Goal: Task Accomplishment & Management: Use online tool/utility

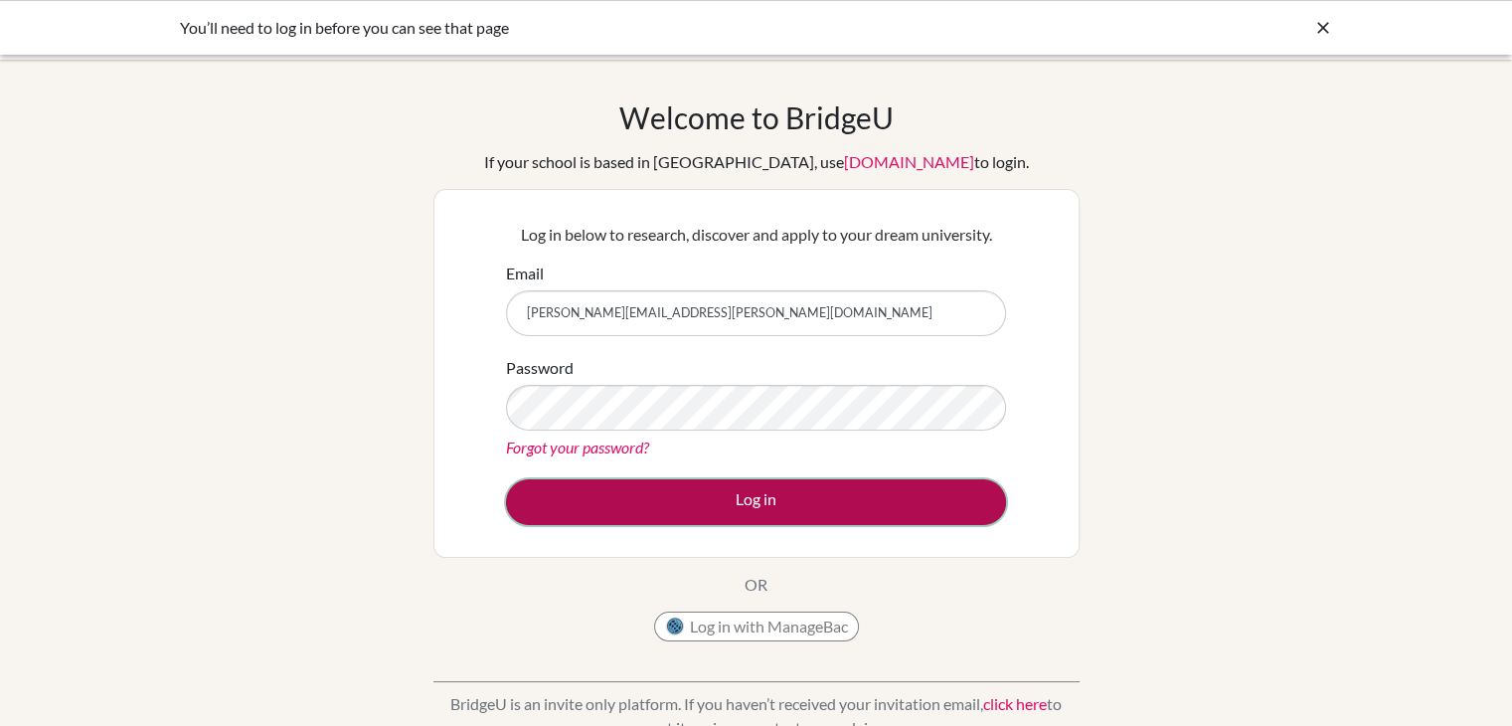
click at [698, 512] on button "Log in" at bounding box center [756, 502] width 500 height 46
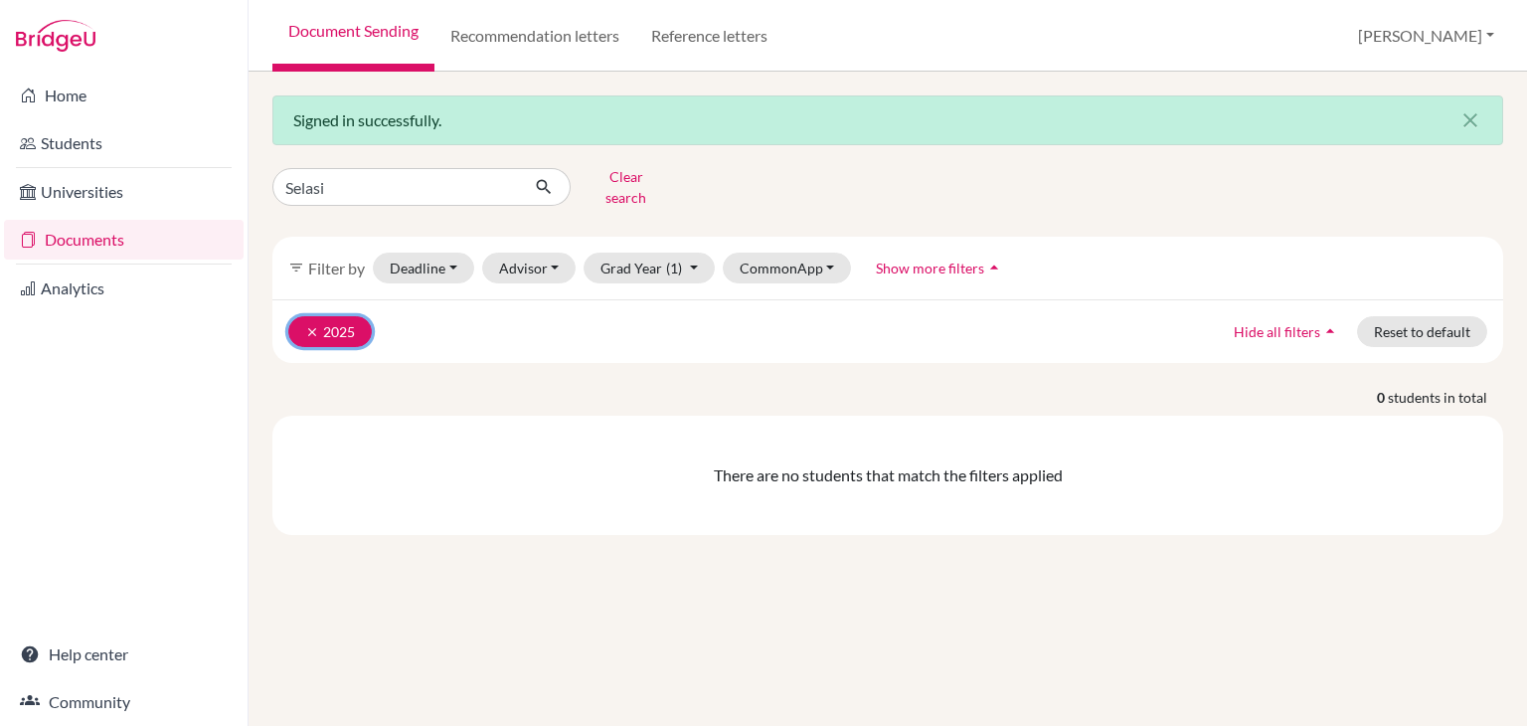
click at [322, 316] on button "clear 2025" at bounding box center [329, 331] width 83 height 31
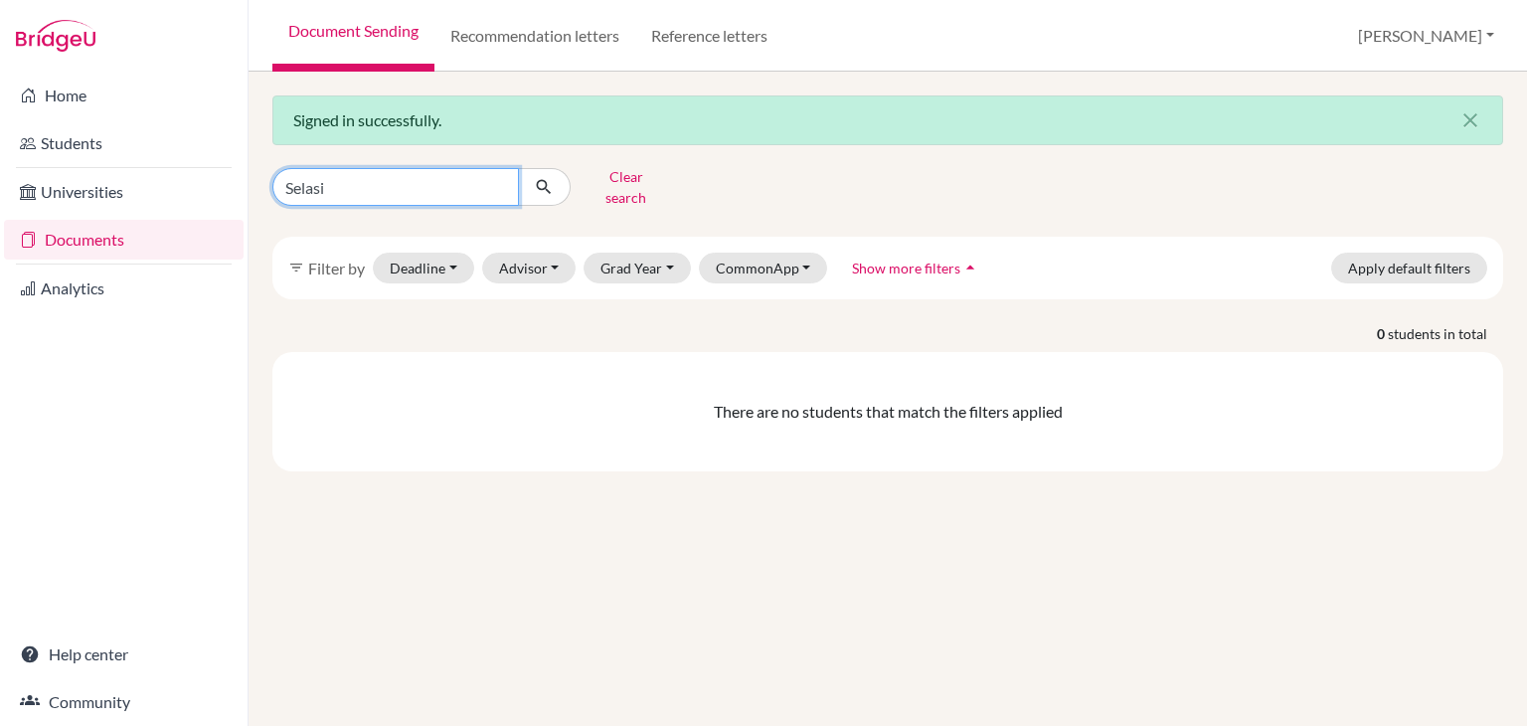
click at [499, 183] on input "Selasi" at bounding box center [395, 187] width 247 height 38
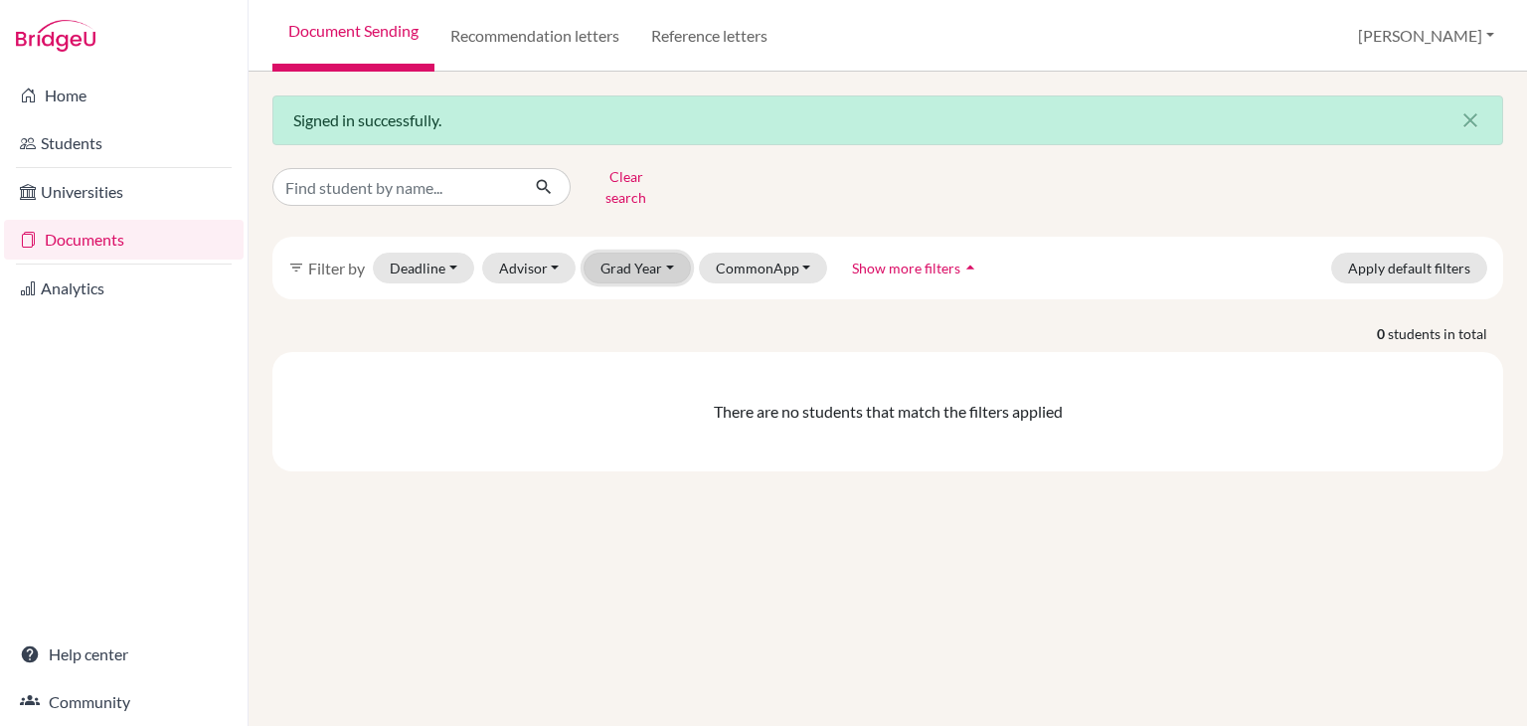
click at [656, 266] on button "Grad Year" at bounding box center [636, 267] width 107 height 31
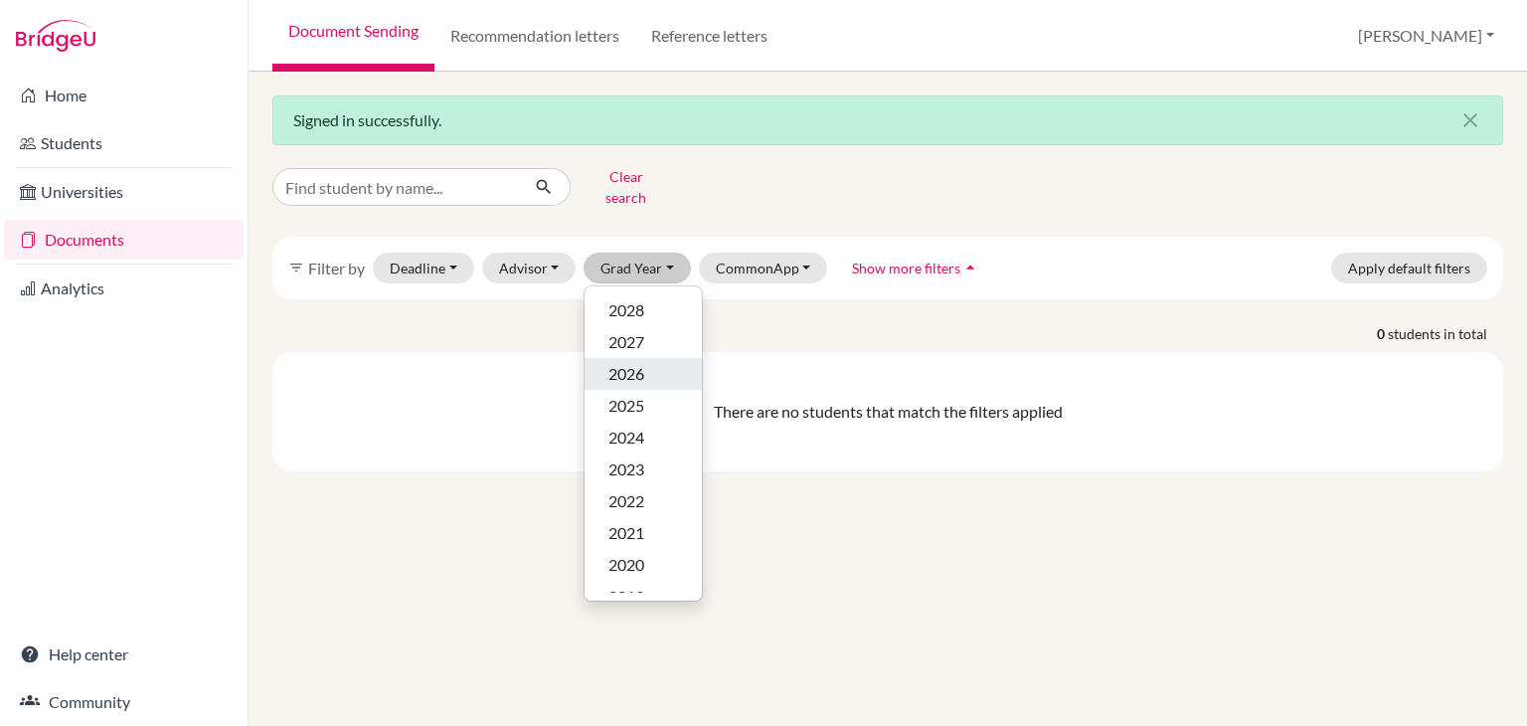
click at [627, 362] on span "2026" at bounding box center [626, 374] width 36 height 24
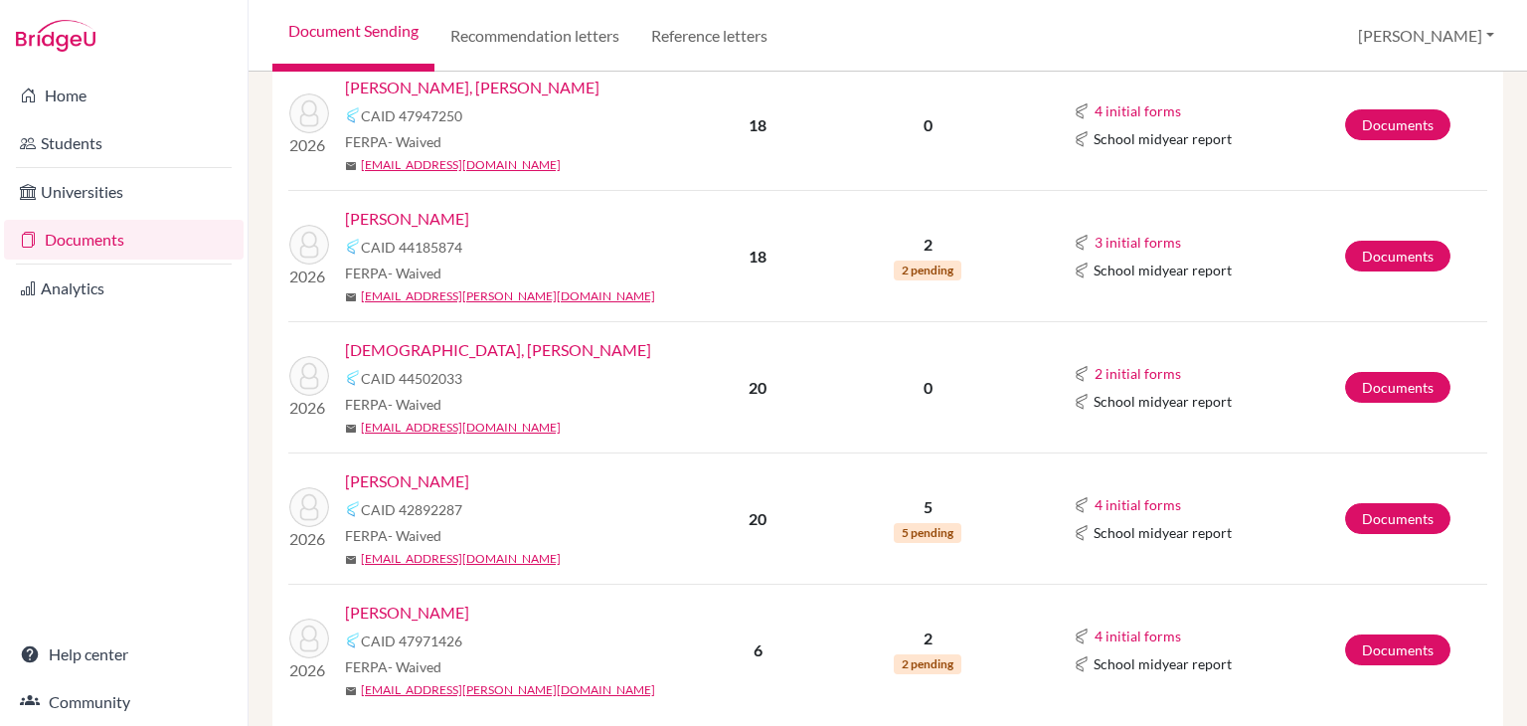
scroll to position [2700, 0]
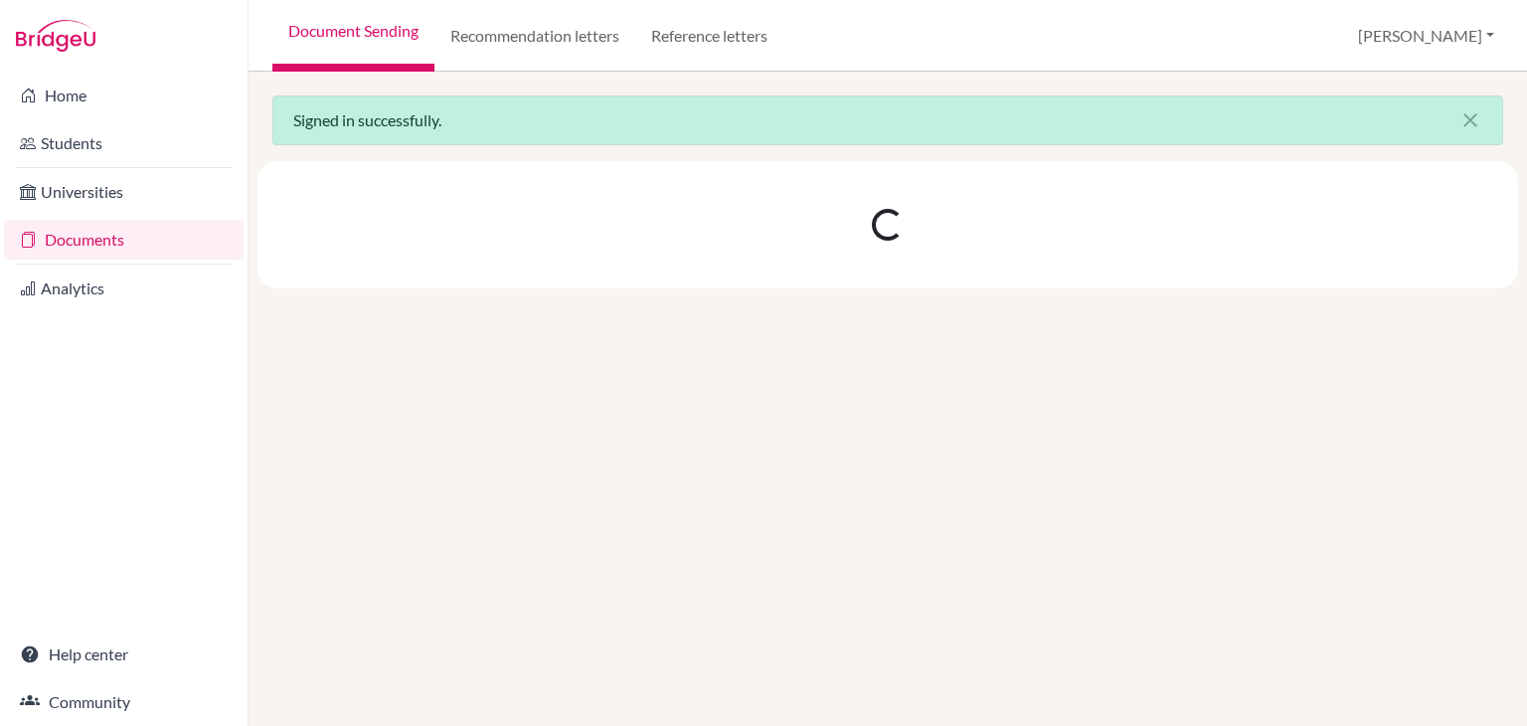
scroll to position [0, 0]
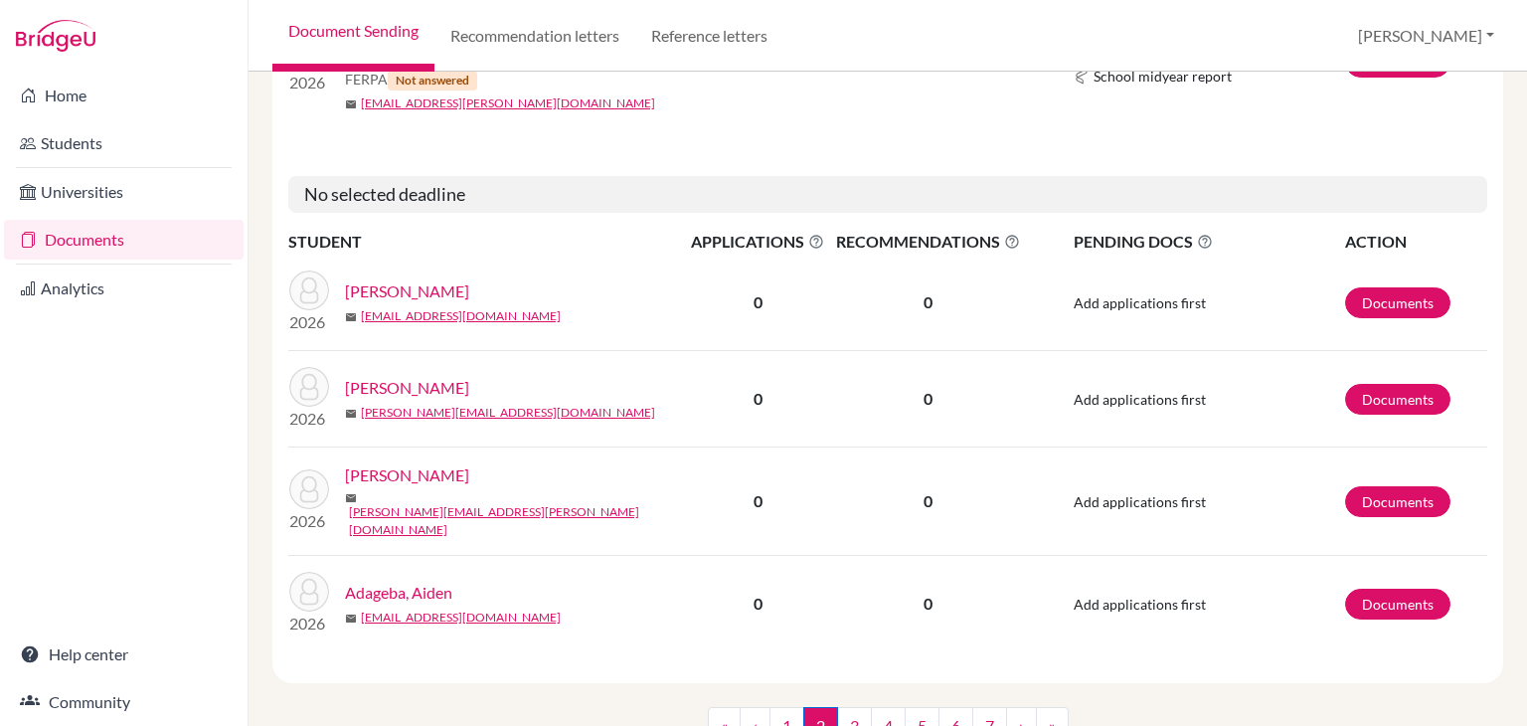
scroll to position [3382, 0]
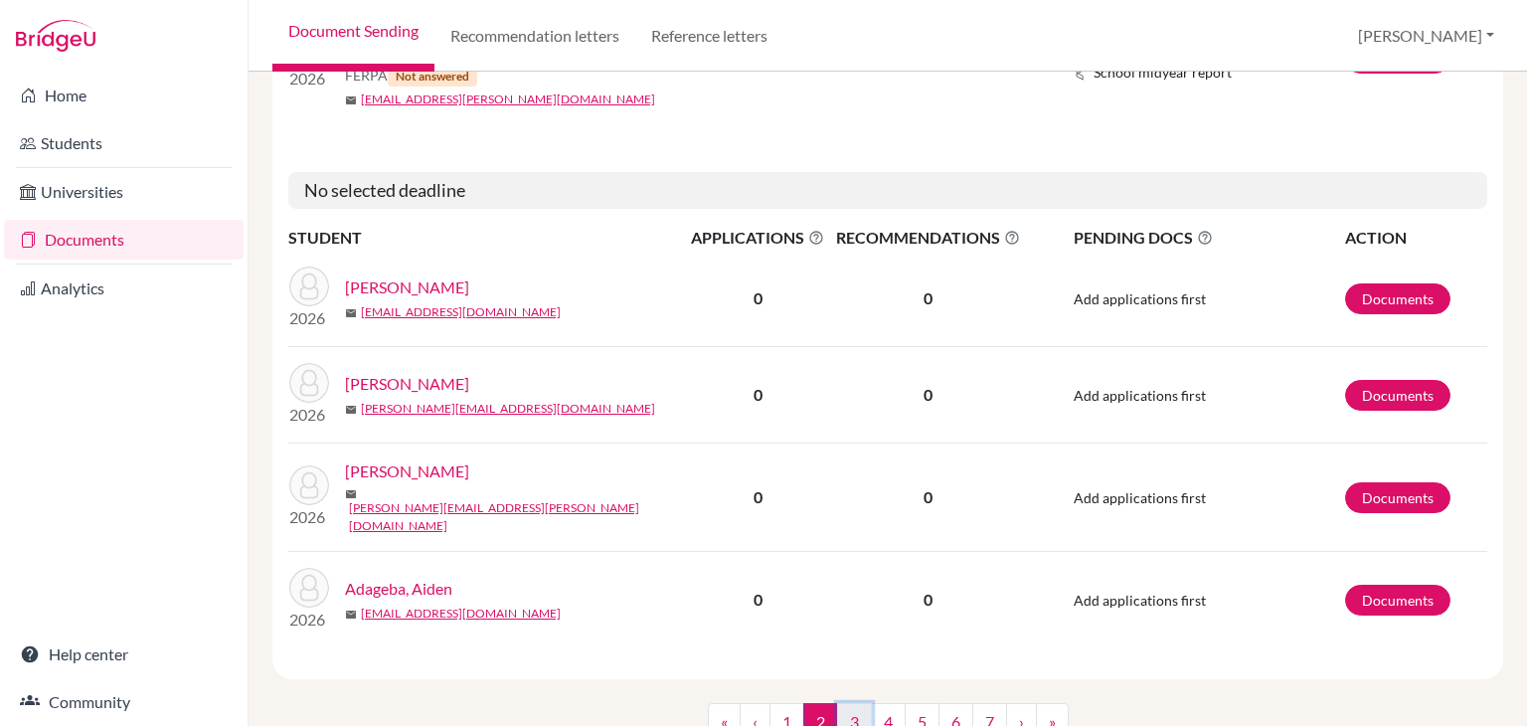
click at [837, 703] on link "3" at bounding box center [854, 722] width 35 height 38
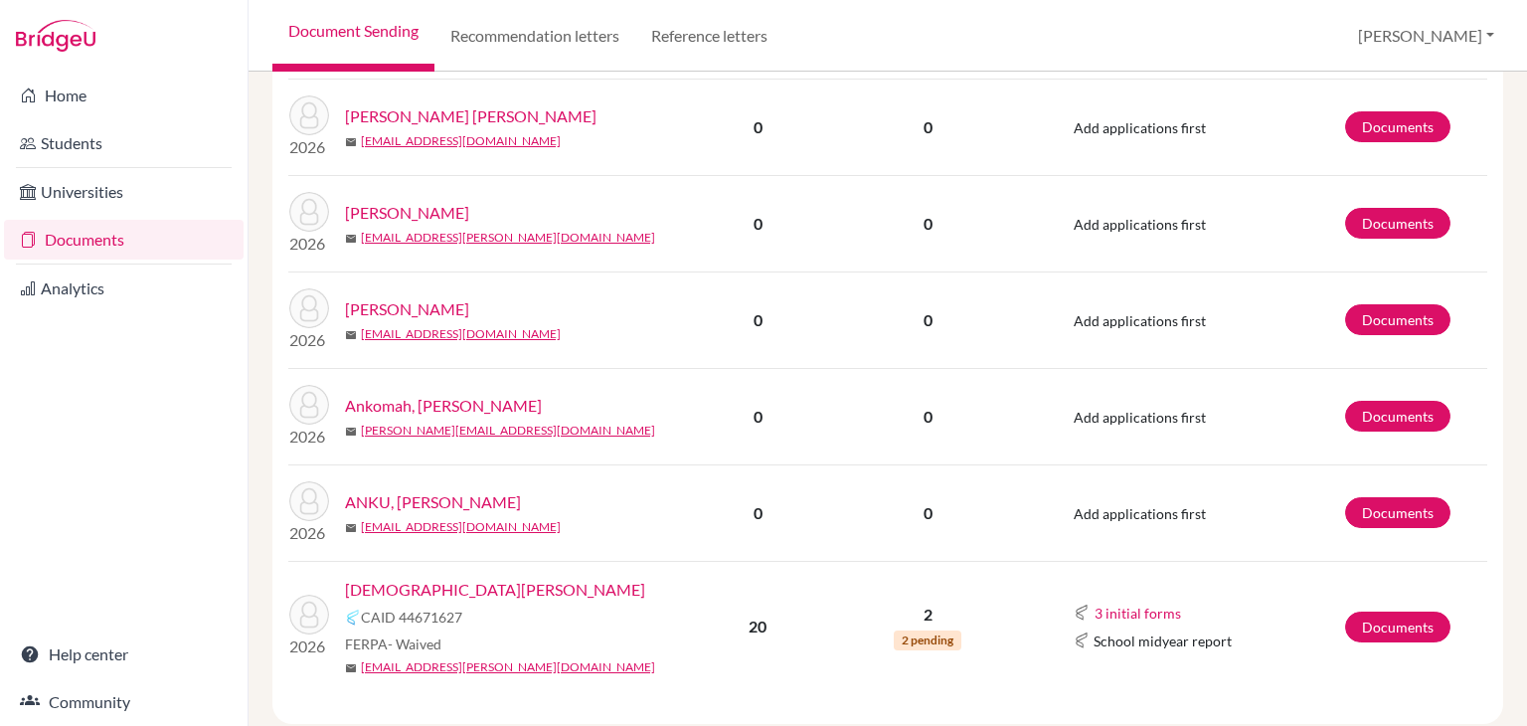
scroll to position [1976, 0]
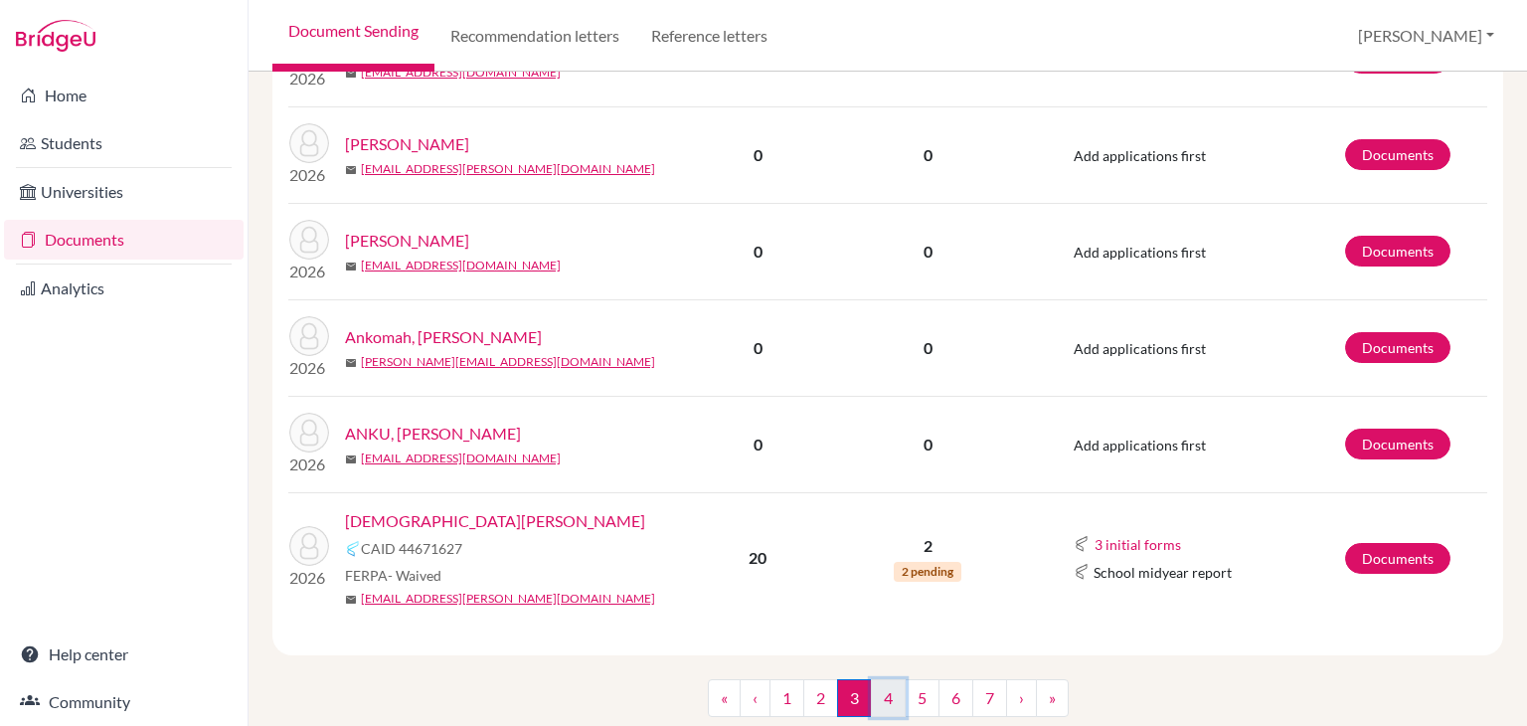
click at [886, 679] on link "4" at bounding box center [888, 698] width 35 height 38
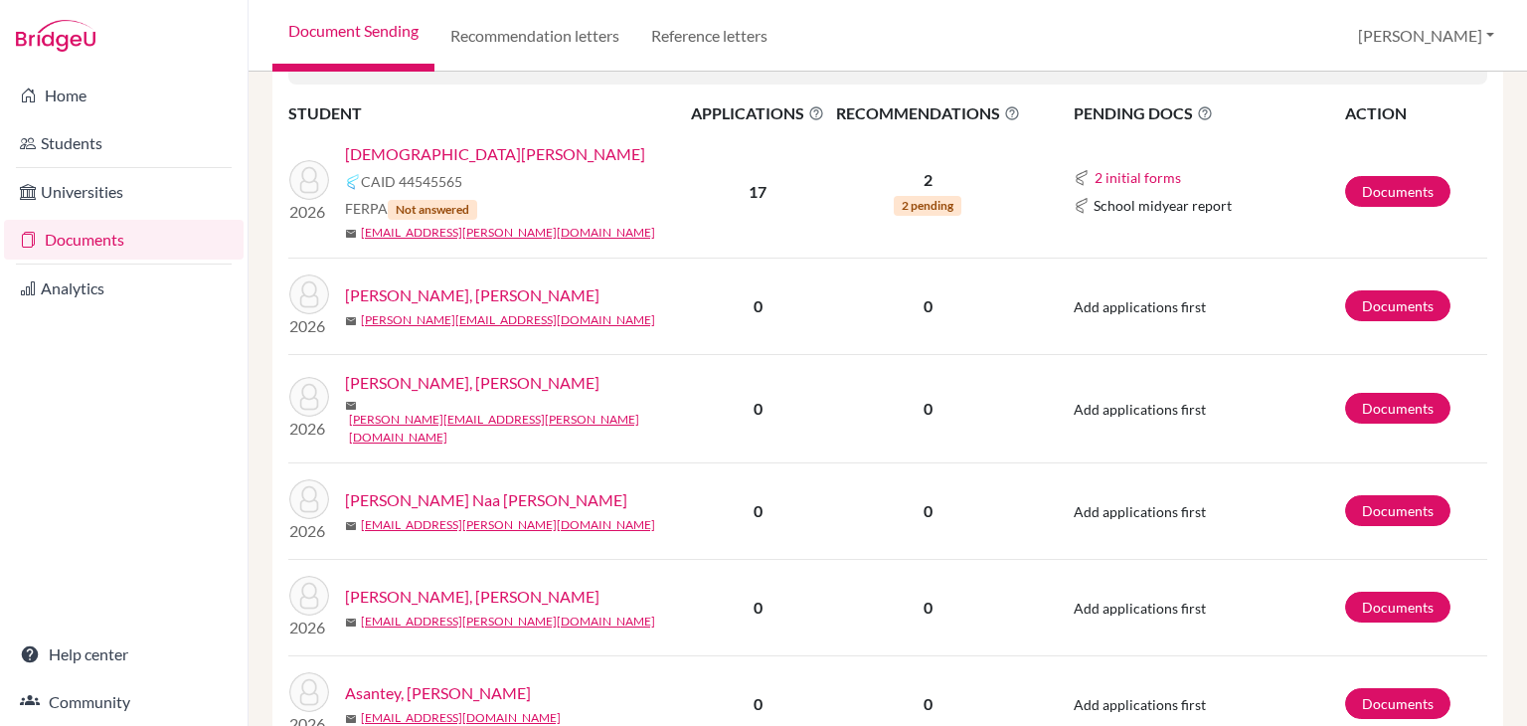
scroll to position [428, 0]
click at [433, 286] on link "ANSAH, KWADWO OPOKU" at bounding box center [472, 294] width 254 height 24
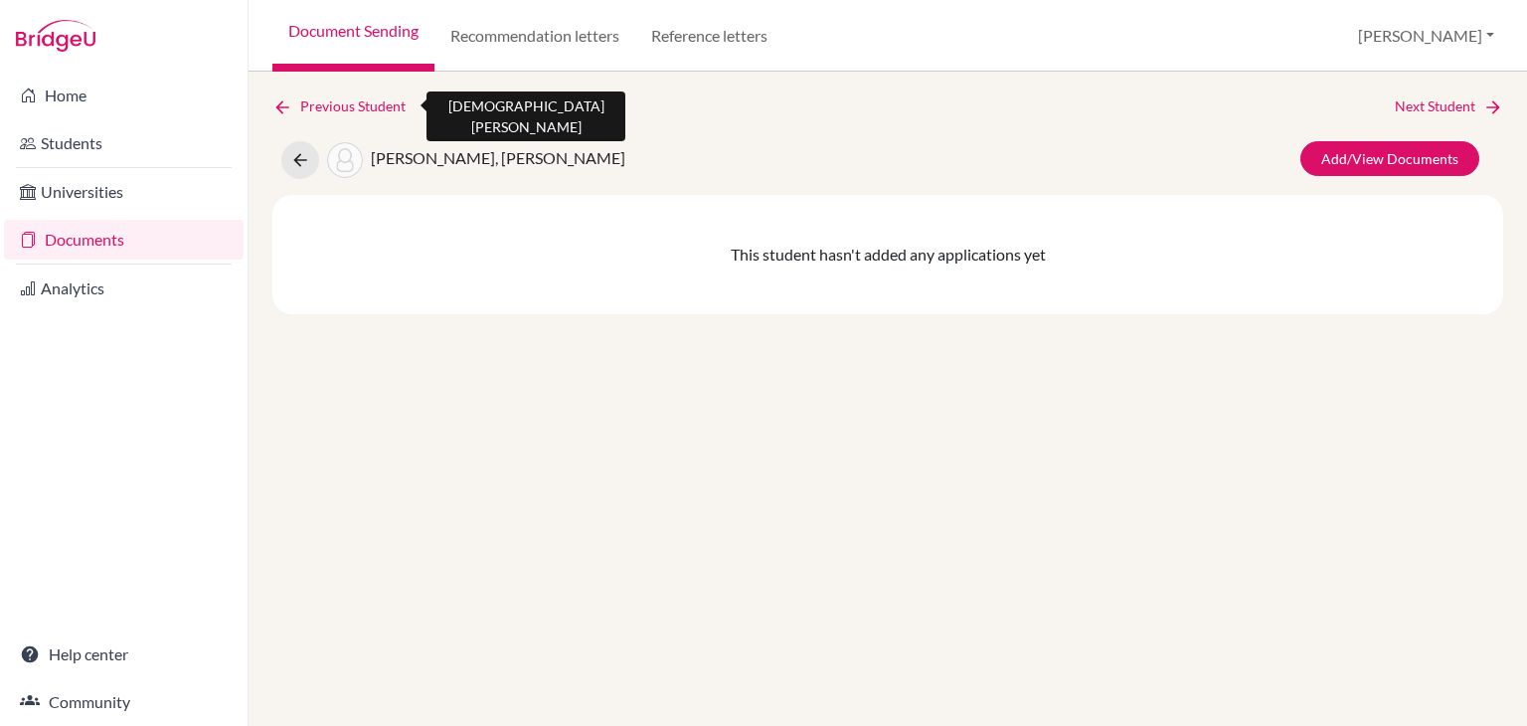
click at [276, 101] on icon at bounding box center [282, 107] width 20 height 20
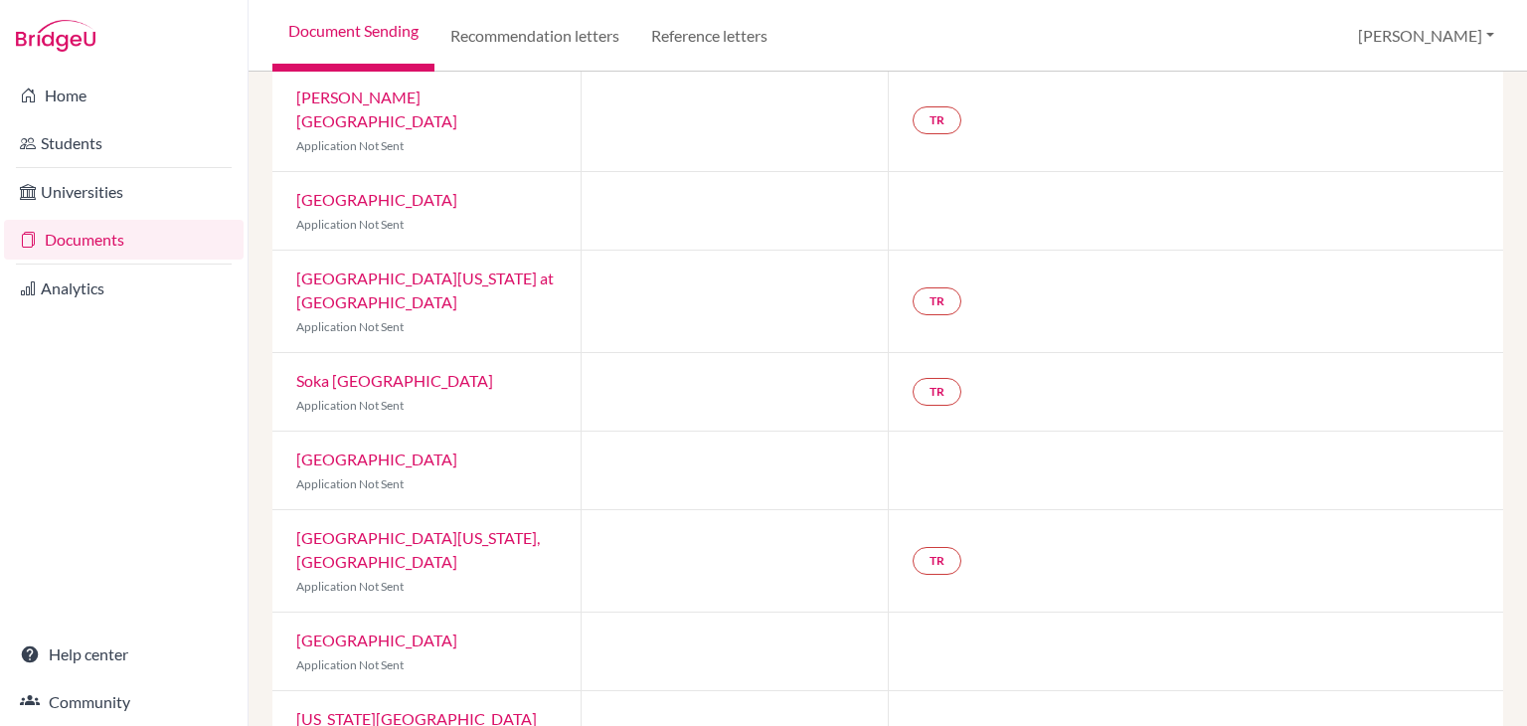
scroll to position [1234, 0]
